Goal: Use online tool/utility: Utilize a website feature to perform a specific function

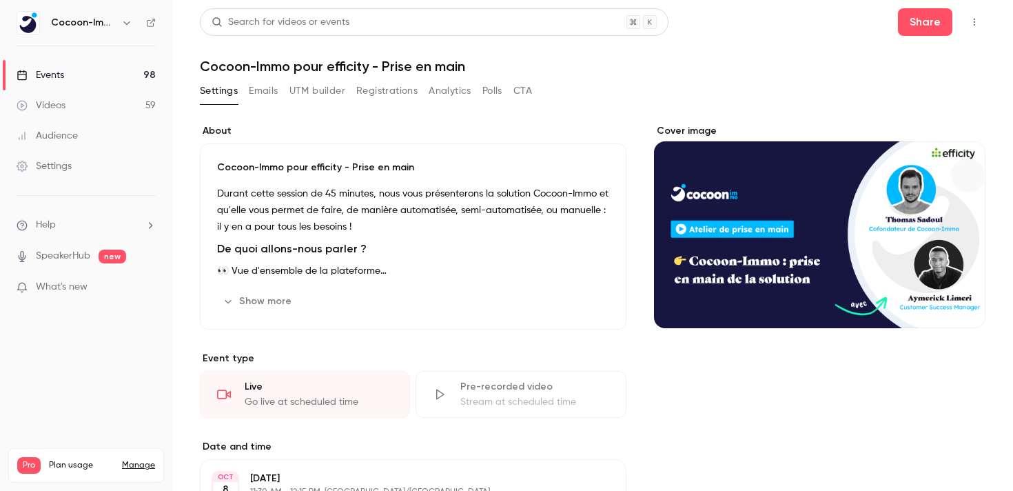
click at [79, 107] on link "Videos 59" at bounding box center [86, 105] width 172 height 30
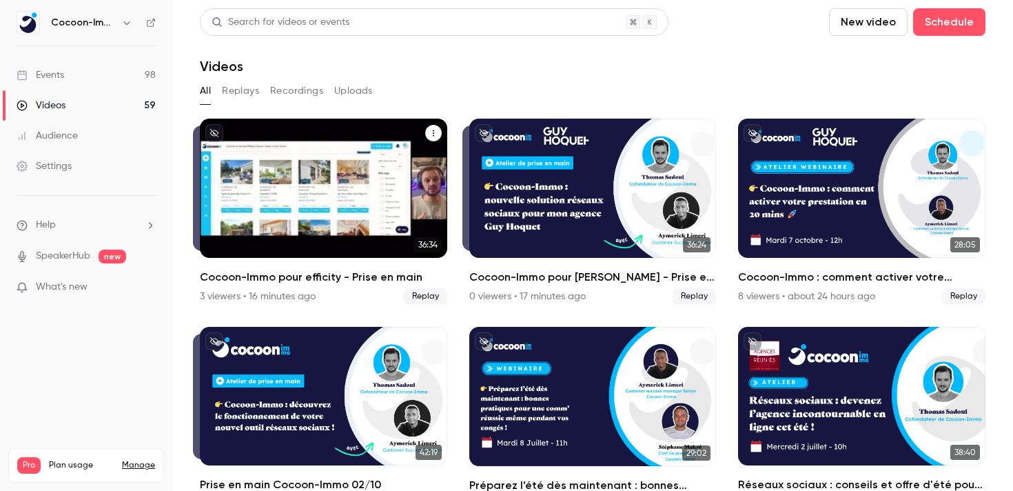
click at [305, 192] on div "Cocoon-Immo pour efficity - Prise en main" at bounding box center [323, 188] width 247 height 139
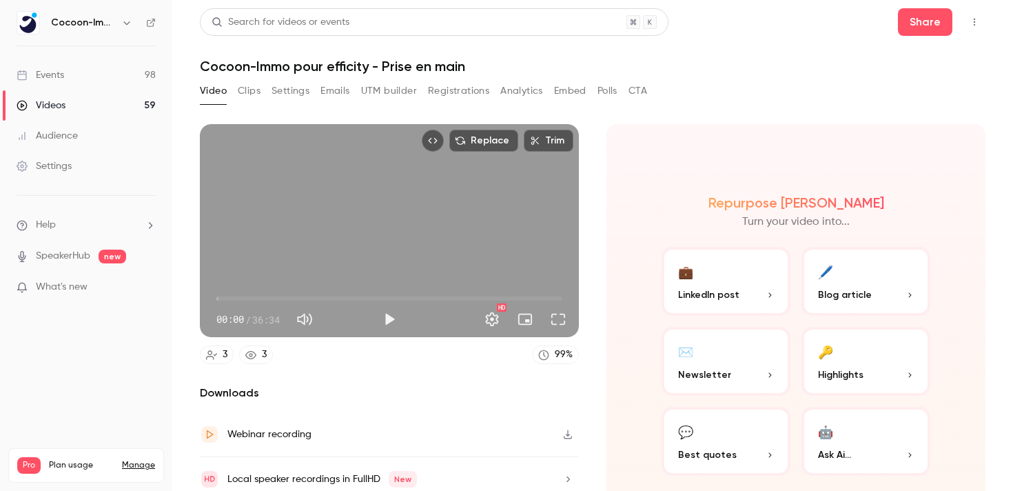
scroll to position [55, 0]
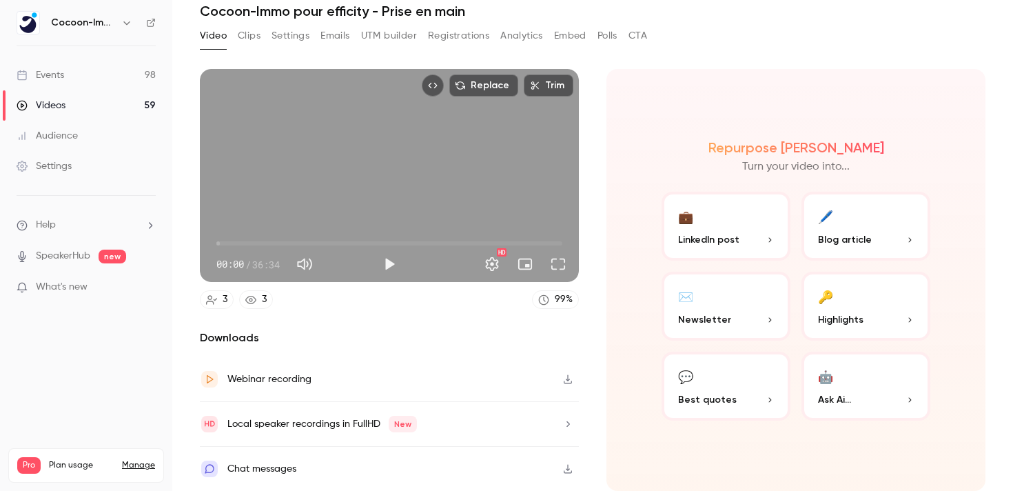
click at [247, 374] on div "Webinar recording" at bounding box center [269, 379] width 84 height 17
click at [951, 60] on div "Replace Trim 00:00 00:00 / 36:34 HD 3 3 99 % Downloads Webinar recording Local …" at bounding box center [593, 226] width 786 height 349
click at [753, 123] on div "Repurpose Ai Turn your video into... 💼 LinkedIn post 🖊️ Blog article ✉️ Newslet…" at bounding box center [795, 280] width 379 height 422
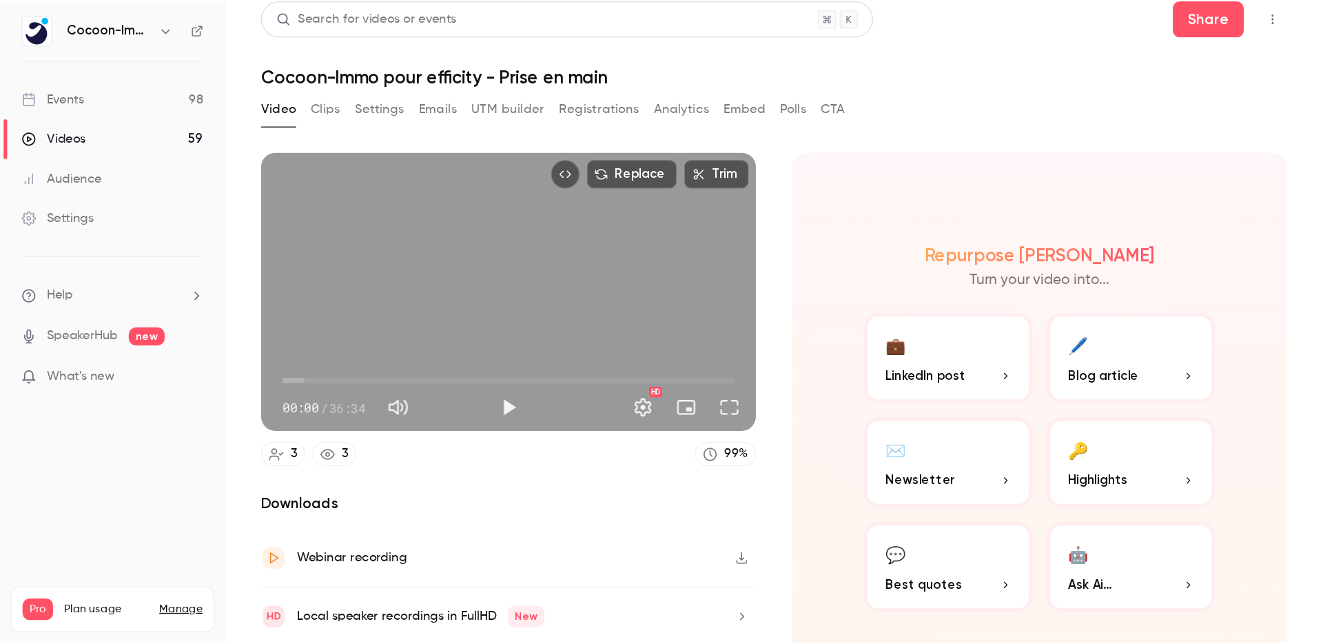
scroll to position [0, 0]
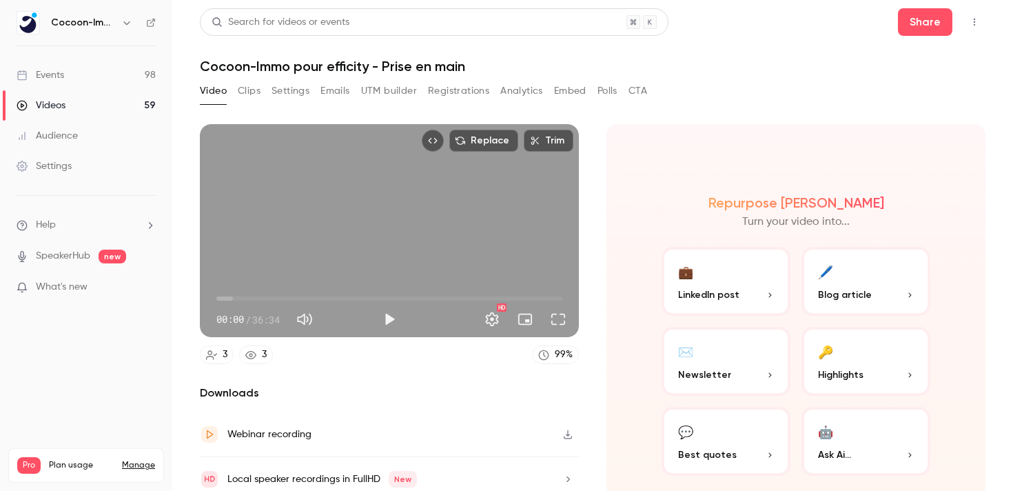
click at [540, 143] on button "Trim" at bounding box center [549, 141] width 50 height 22
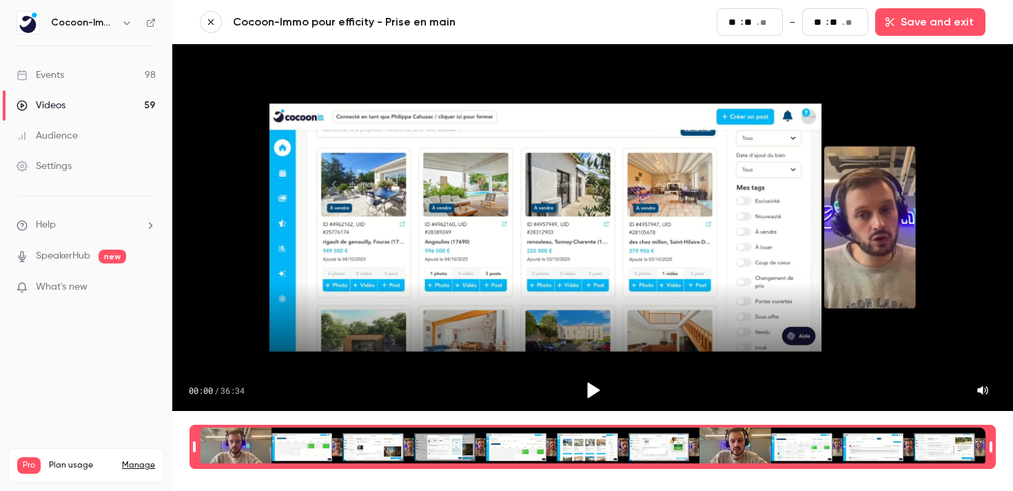
click at [967, 442] on div "Time range selector" at bounding box center [593, 446] width 786 height 39
type input "****"
click at [203, 18] on button "button" at bounding box center [211, 22] width 22 height 22
